Goal: Information Seeking & Learning: Learn about a topic

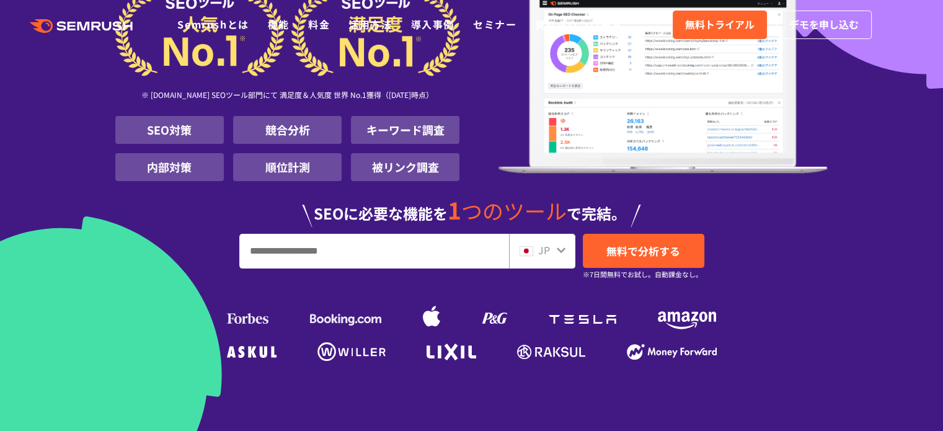
scroll to position [248, 0]
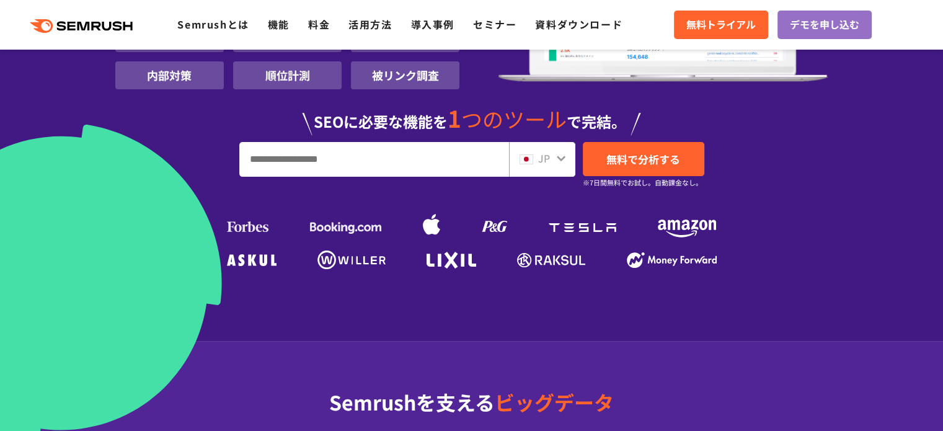
click at [409, 166] on input "URL、キーワードを入力してください" at bounding box center [374, 159] width 269 height 33
type input "*"
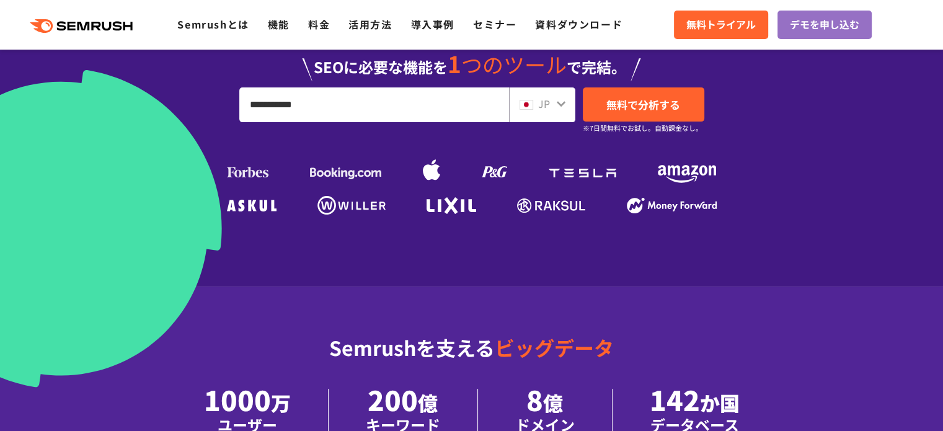
scroll to position [310, 0]
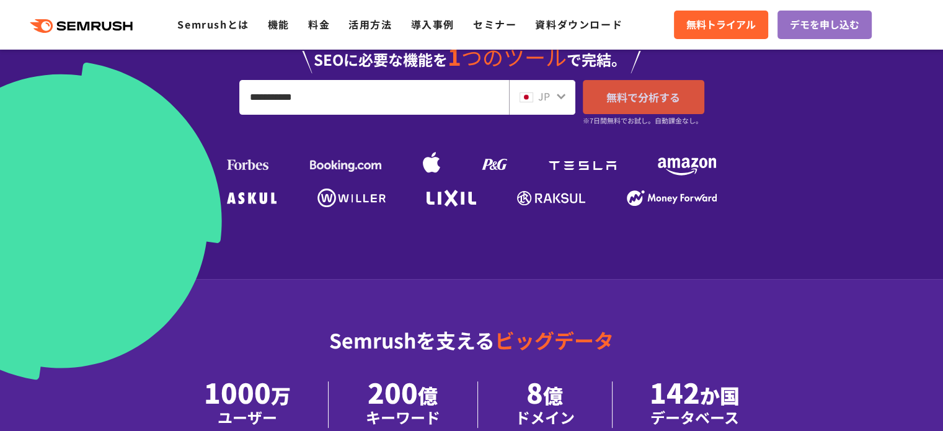
type input "**********"
click at [667, 102] on span "無料で分析する" at bounding box center [644, 97] width 74 height 16
